Goal: Use online tool/utility: Utilize a website feature to perform a specific function

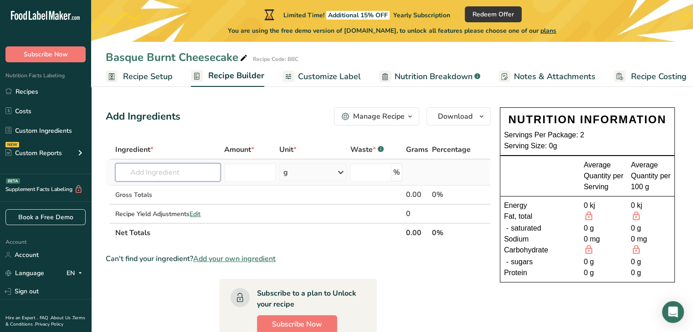
click at [138, 172] on input "text" at bounding box center [167, 173] width 105 height 18
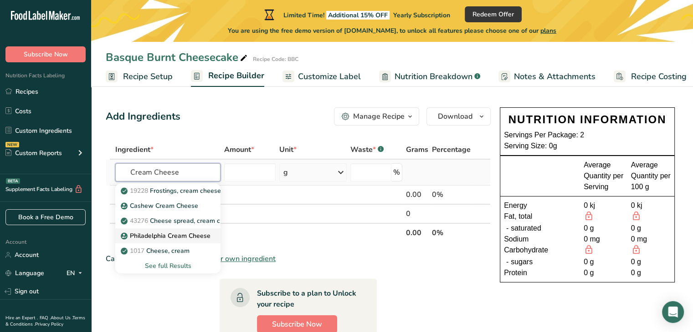
type input "Cream Cheese"
click at [156, 236] on p "Philadelphia Cream Cheese" at bounding box center [167, 236] width 88 height 10
type input "Philadelphia Cream Cheese"
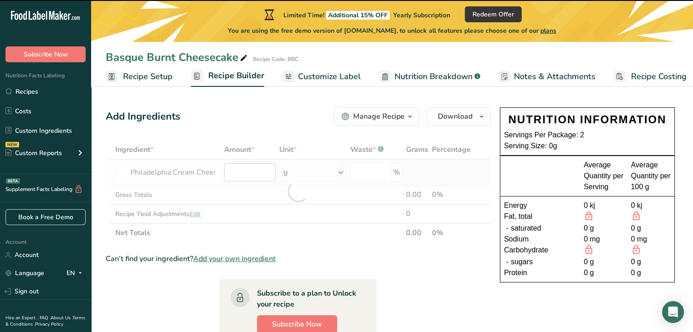
type input "0"
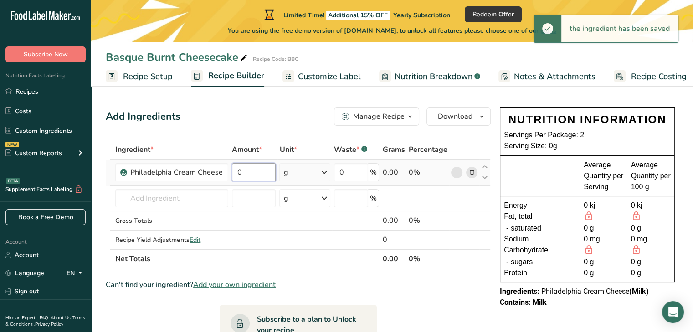
click at [241, 172] on input "0" at bounding box center [254, 173] width 44 height 18
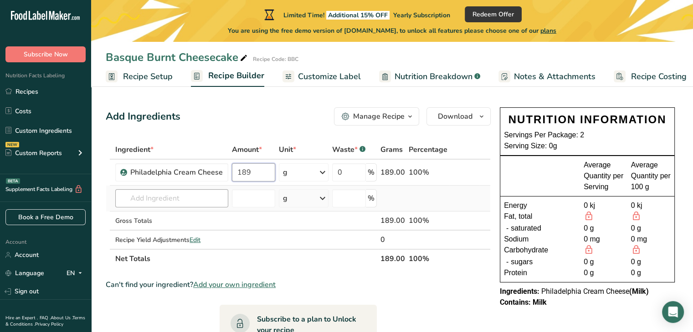
type input "189"
click at [132, 198] on div "Ingredient * Amount * Unit * Waste * .a-a{fill:#347362;}.b-a{fill:#fff;} Grams …" at bounding box center [298, 204] width 385 height 128
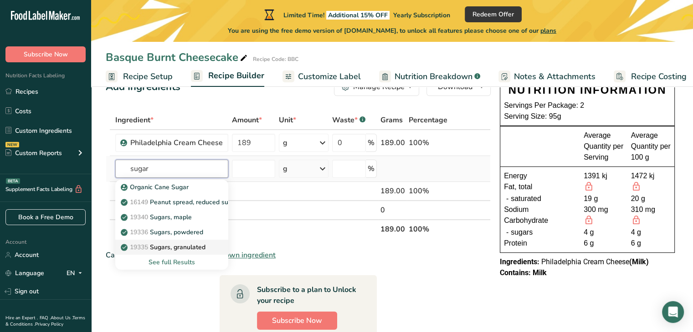
scroll to position [46, 0]
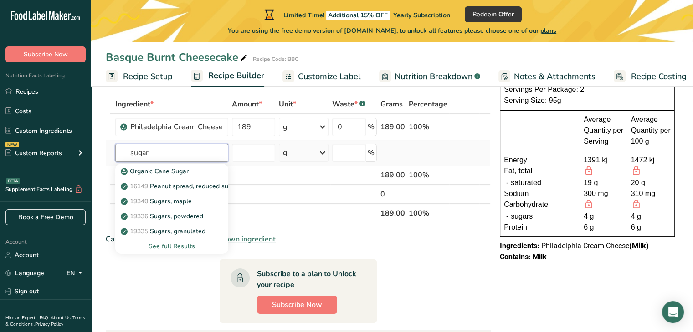
type input "sugar"
click at [173, 247] on div "See full Results" at bounding box center [172, 247] width 98 height 10
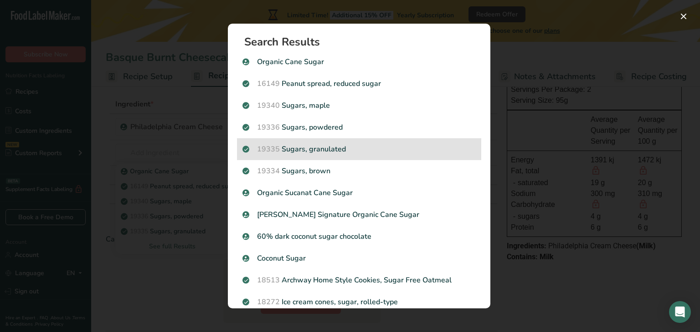
click at [316, 148] on p "19335 [GEOGRAPHIC_DATA], granulated" at bounding box center [358, 149] width 233 height 11
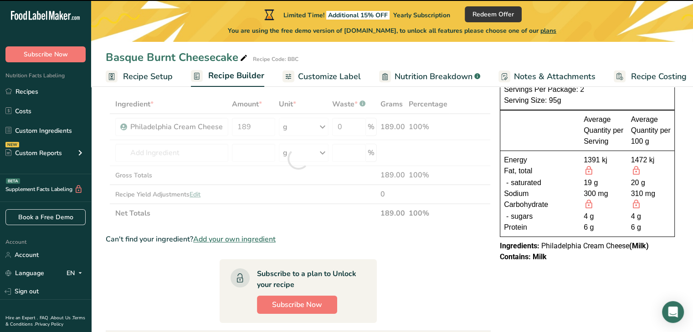
type input "0"
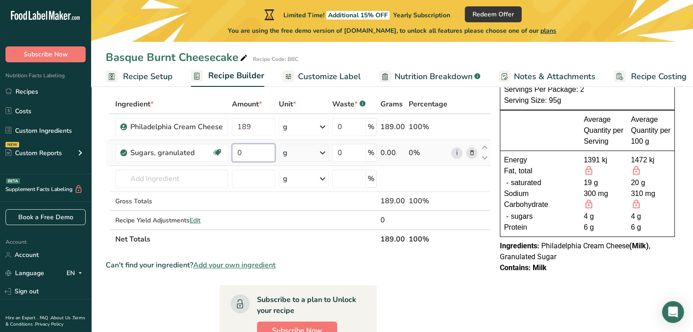
click at [246, 151] on input "0" at bounding box center [253, 153] width 43 height 18
type input "66"
click at [134, 178] on div "Ingredient * Amount * Unit * Waste * .a-a{fill:#347362;}.b-a{fill:#fff;} Grams …" at bounding box center [298, 172] width 385 height 154
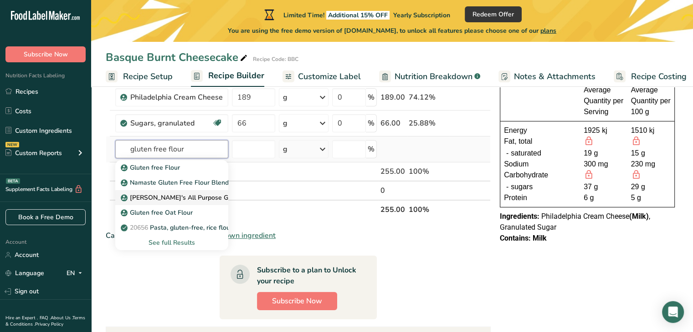
scroll to position [91, 0]
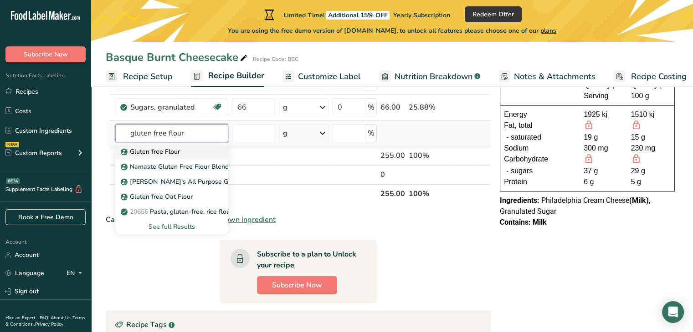
type input "gluten free flour"
click at [148, 150] on p "Gluten free Flour" at bounding box center [151, 152] width 57 height 10
type input "Gluten free Flour"
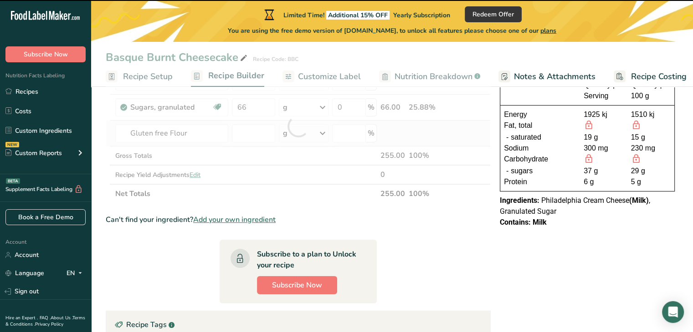
type input "0"
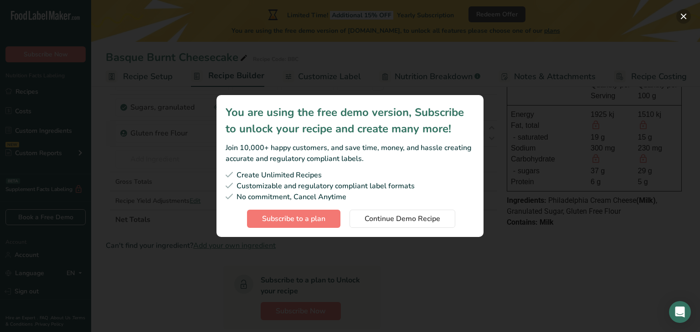
click at [682, 16] on button "Subscription modal" at bounding box center [683, 16] width 15 height 15
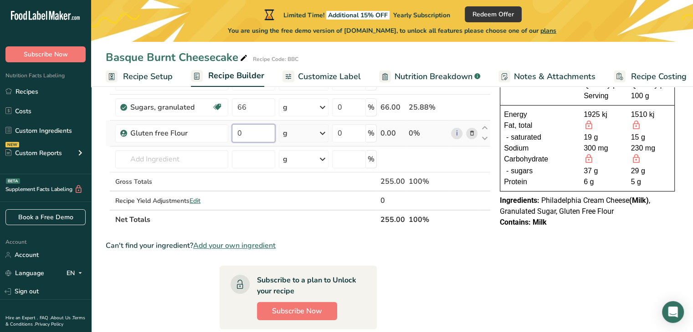
click at [241, 132] on input "0" at bounding box center [253, 133] width 43 height 18
type input "4"
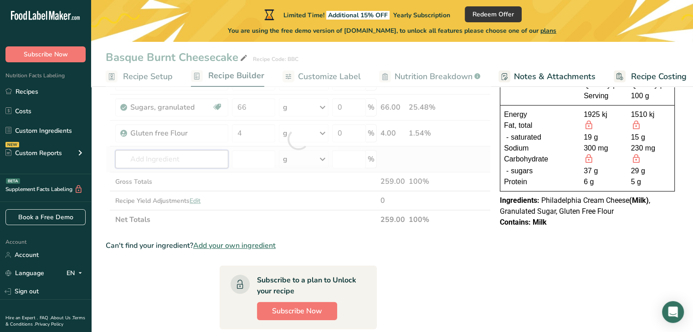
click at [133, 158] on div "Ingredient * Amount * Unit * Waste * .a-a{fill:#347362;}.b-a{fill:#fff;} Grams …" at bounding box center [298, 139] width 385 height 180
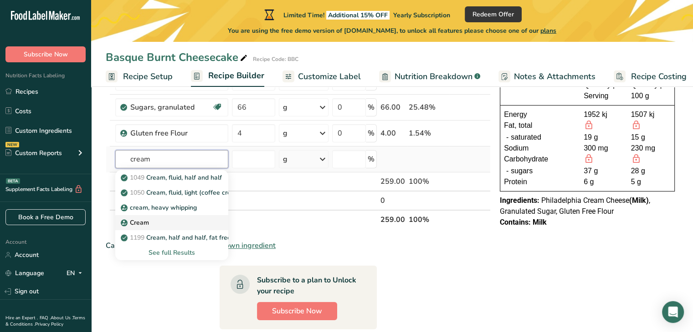
type input "cream"
click at [138, 221] on p "Cream" at bounding box center [136, 223] width 26 height 10
type input "Cream"
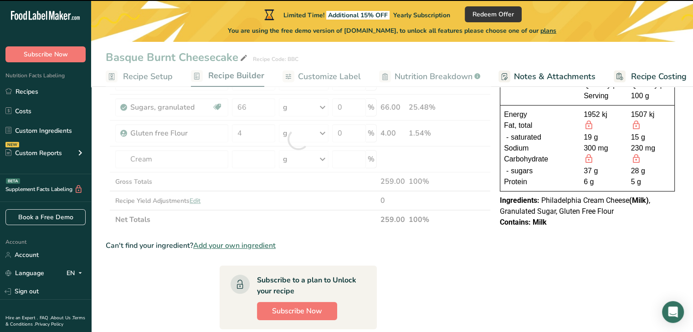
type input "0"
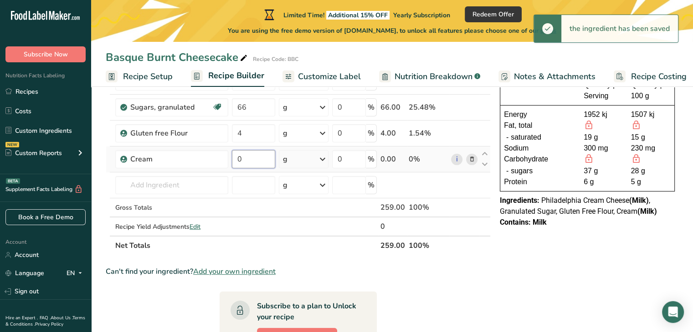
click at [244, 158] on input "0" at bounding box center [253, 159] width 43 height 18
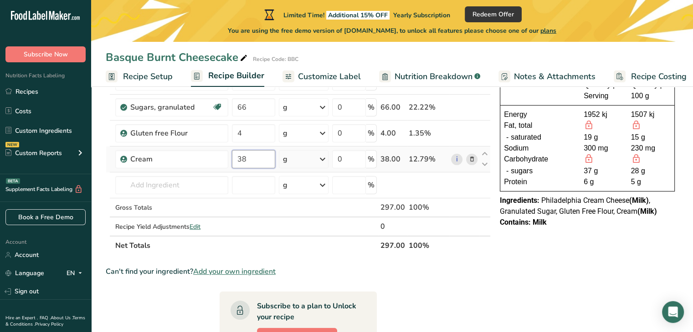
type input "38"
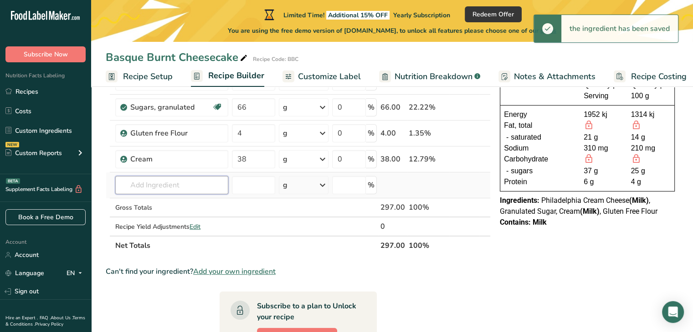
click at [131, 183] on input "text" at bounding box center [171, 185] width 113 height 18
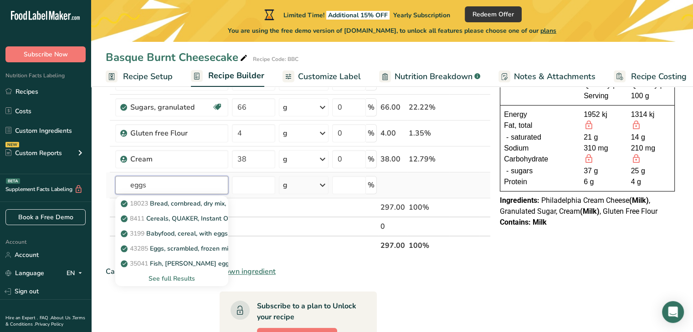
type input "eggs"
click at [179, 278] on div "See full Results" at bounding box center [172, 279] width 98 height 10
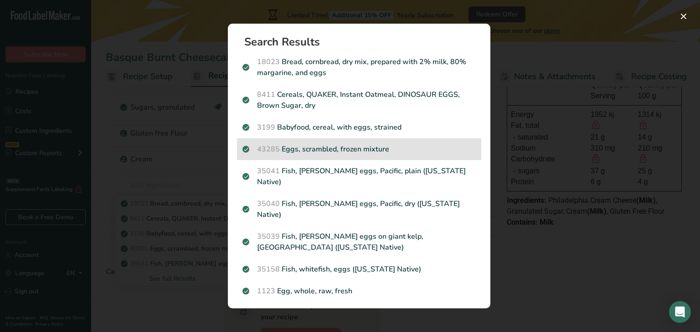
click at [319, 152] on p "43285 Eggs, scrambled, frozen mixture" at bounding box center [358, 149] width 233 height 11
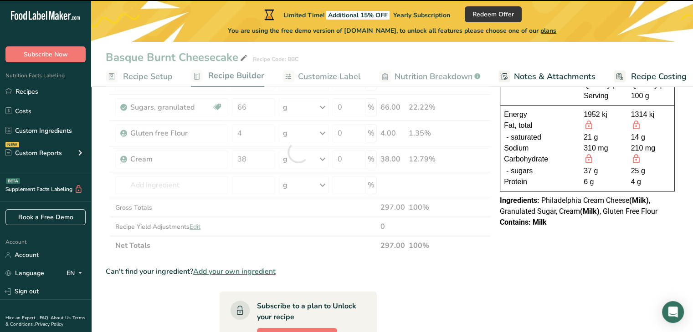
type input "0"
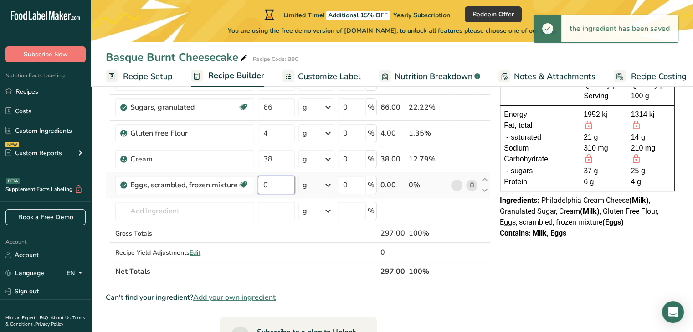
click at [267, 184] on input "0" at bounding box center [276, 185] width 37 height 18
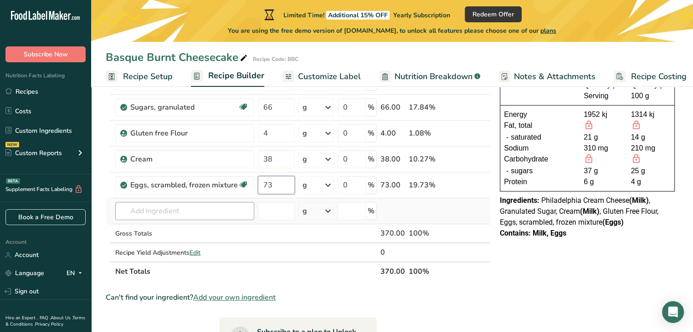
type input "73"
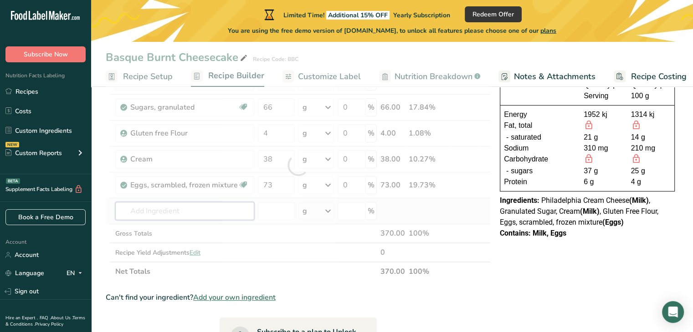
click at [128, 210] on div "Ingredient * Amount * Unit * Waste * .a-a{fill:#347362;}.b-a{fill:#fff;} Grams …" at bounding box center [298, 165] width 385 height 232
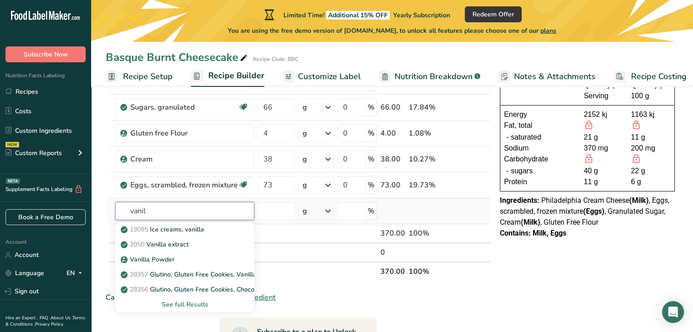
type input "vanil"
click at [187, 303] on div "See full Results" at bounding box center [185, 305] width 124 height 10
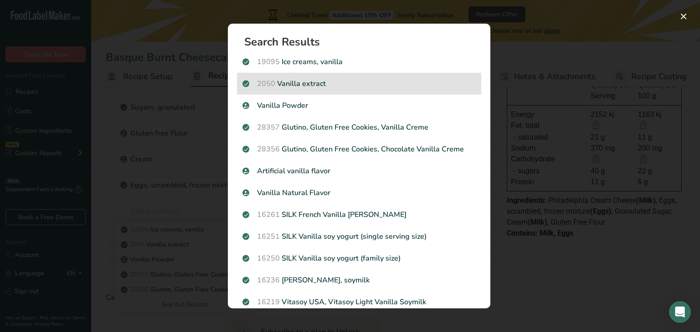
click at [297, 86] on p "2050 Vanilla extract" at bounding box center [358, 83] width 233 height 11
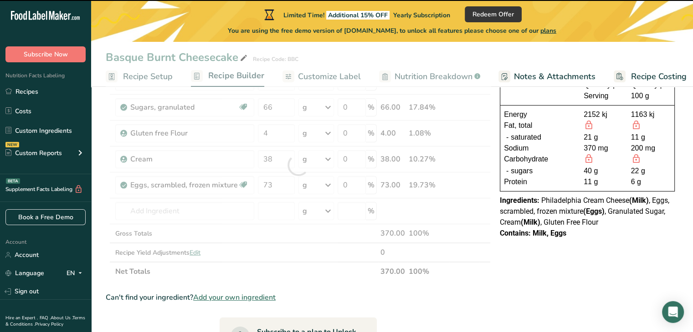
type input "0"
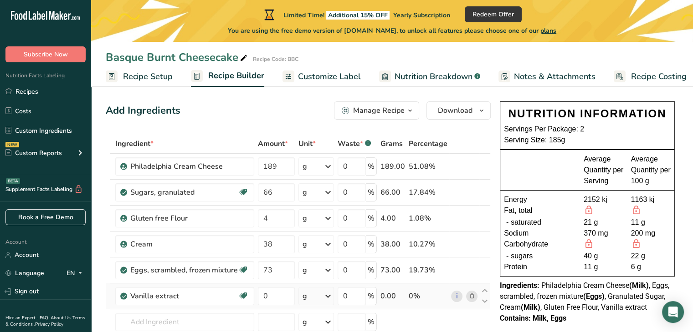
scroll to position [0, 0]
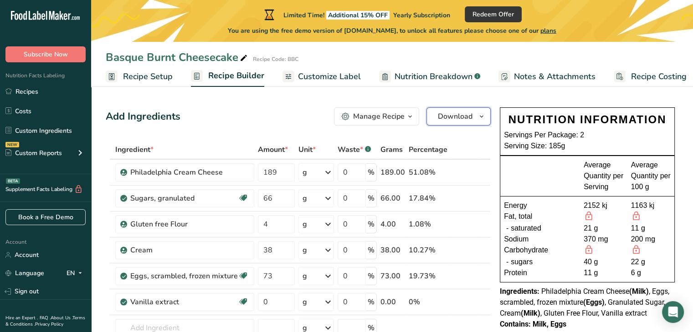
click at [481, 115] on icon "button" at bounding box center [481, 116] width 7 height 11
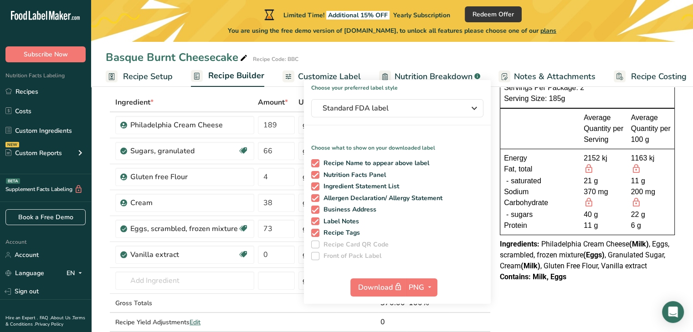
scroll to position [137, 0]
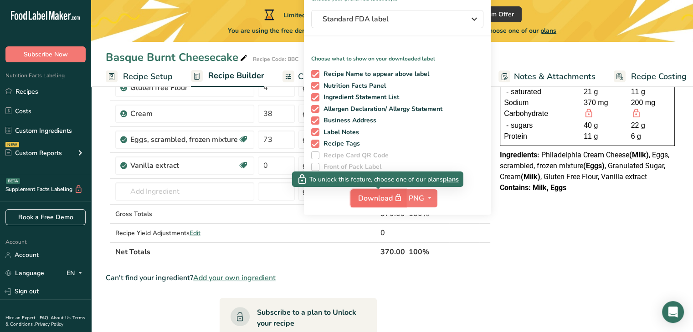
click at [391, 198] on span "Download" at bounding box center [381, 198] width 46 height 11
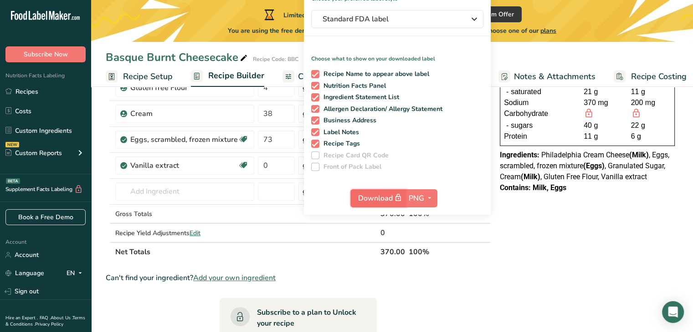
click at [392, 194] on span "Download" at bounding box center [381, 198] width 46 height 11
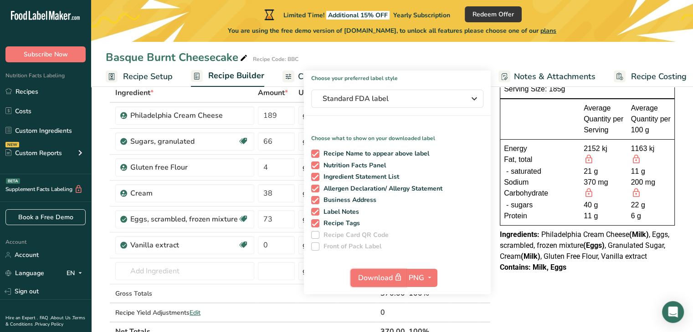
scroll to position [0, 0]
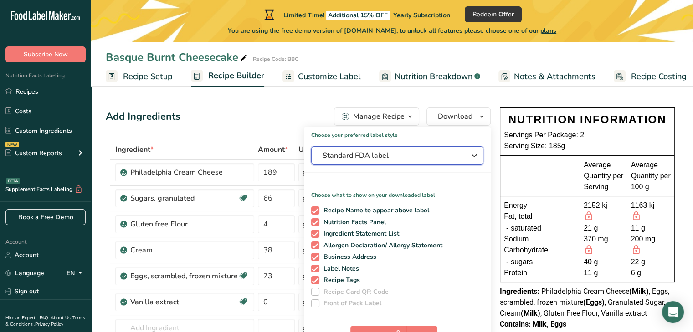
click at [474, 153] on icon "button" at bounding box center [474, 156] width 11 height 16
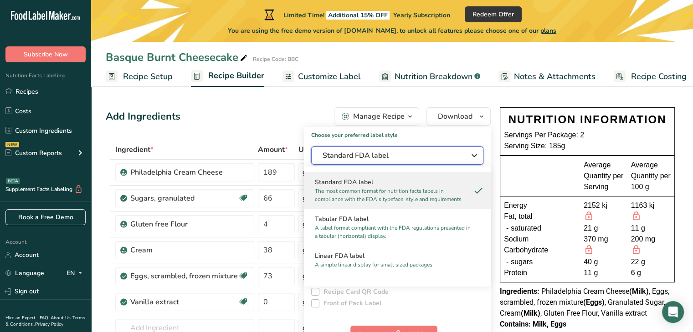
click at [474, 152] on icon "button" at bounding box center [474, 156] width 11 height 16
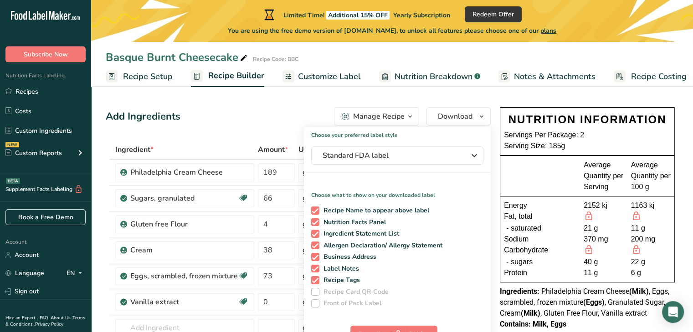
click at [281, 110] on div "Add Ingredients Manage Recipe Delete Recipe Duplicate Recipe Scale Recipe Save …" at bounding box center [298, 116] width 385 height 18
